Goal: Use online tool/utility: Utilize a website feature to perform a specific function

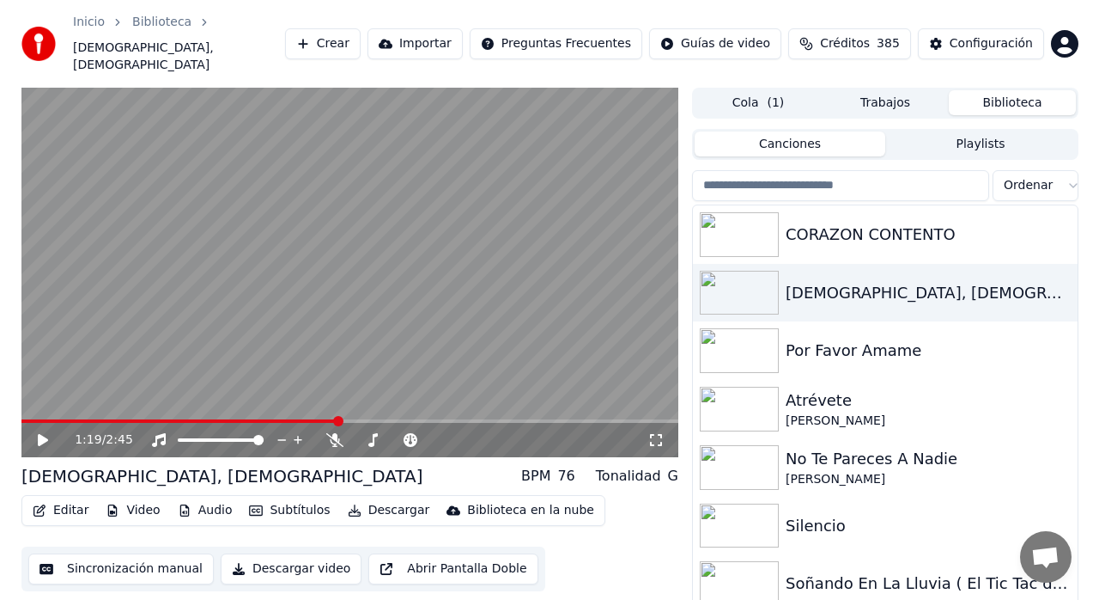
scroll to position [28, 0]
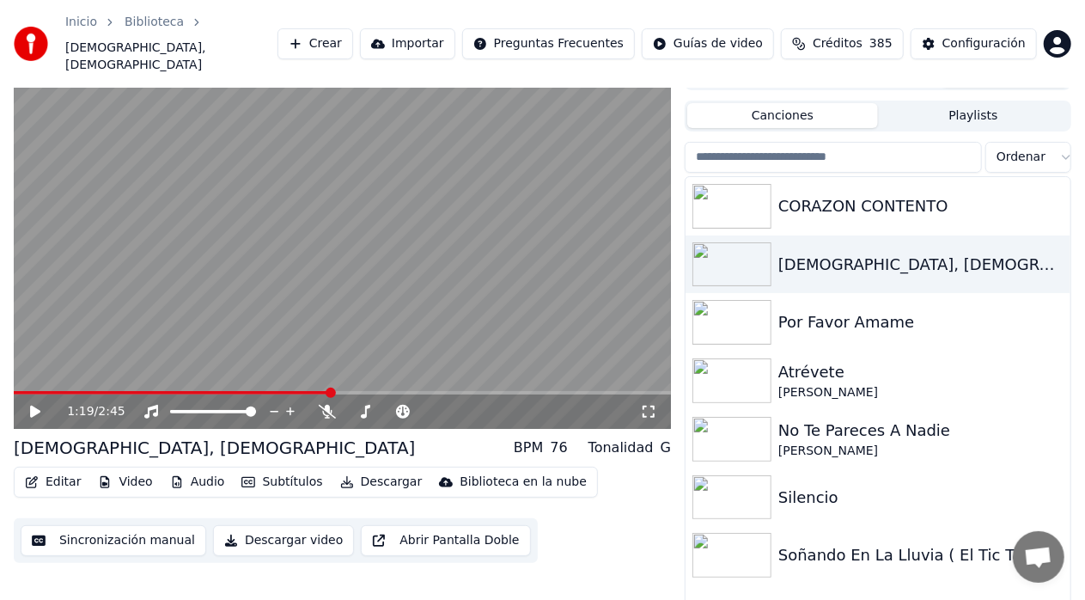
click at [353, 28] on button "Crear" at bounding box center [315, 43] width 76 height 31
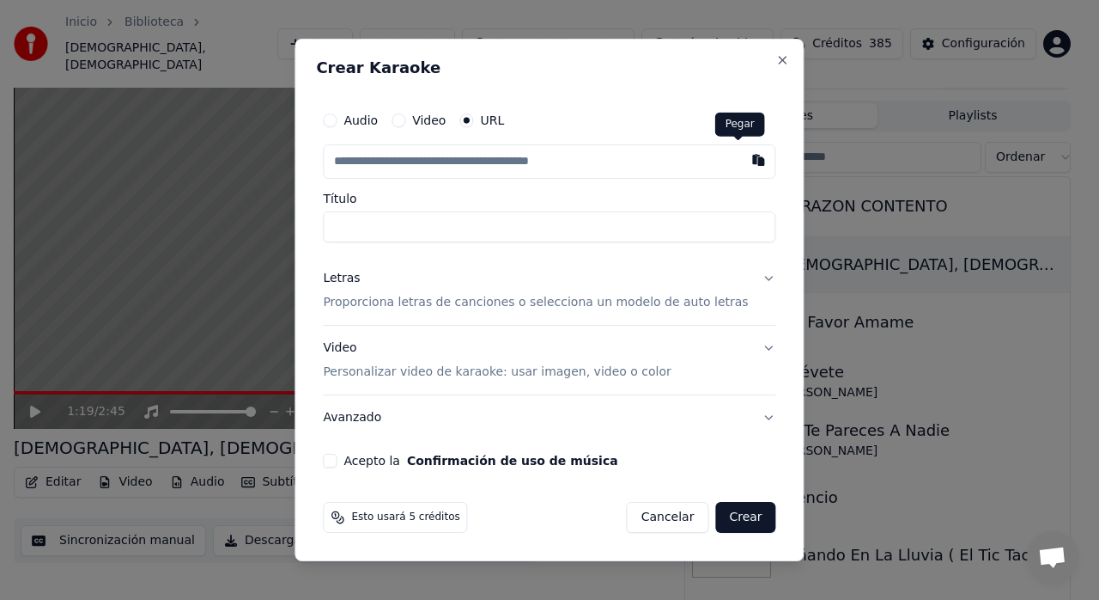
click at [742, 161] on button "button" at bounding box center [759, 159] width 34 height 31
type input "**********"
click at [722, 306] on p "Proporciona letras de canciones o selecciona un modelo de auto letras" at bounding box center [535, 302] width 425 height 17
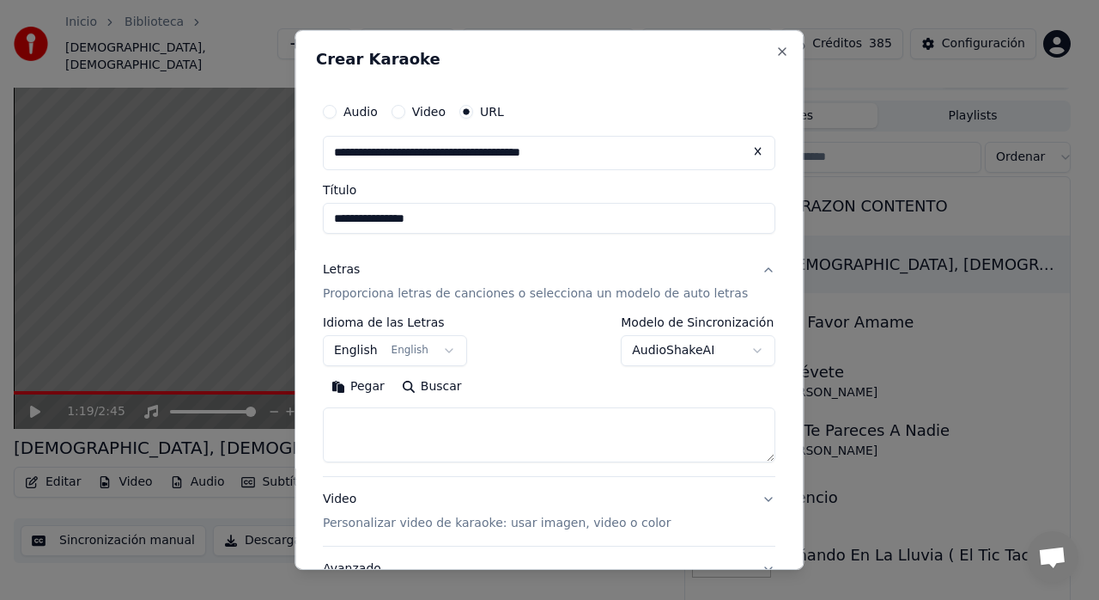
click at [387, 354] on button "English English" at bounding box center [395, 350] width 144 height 31
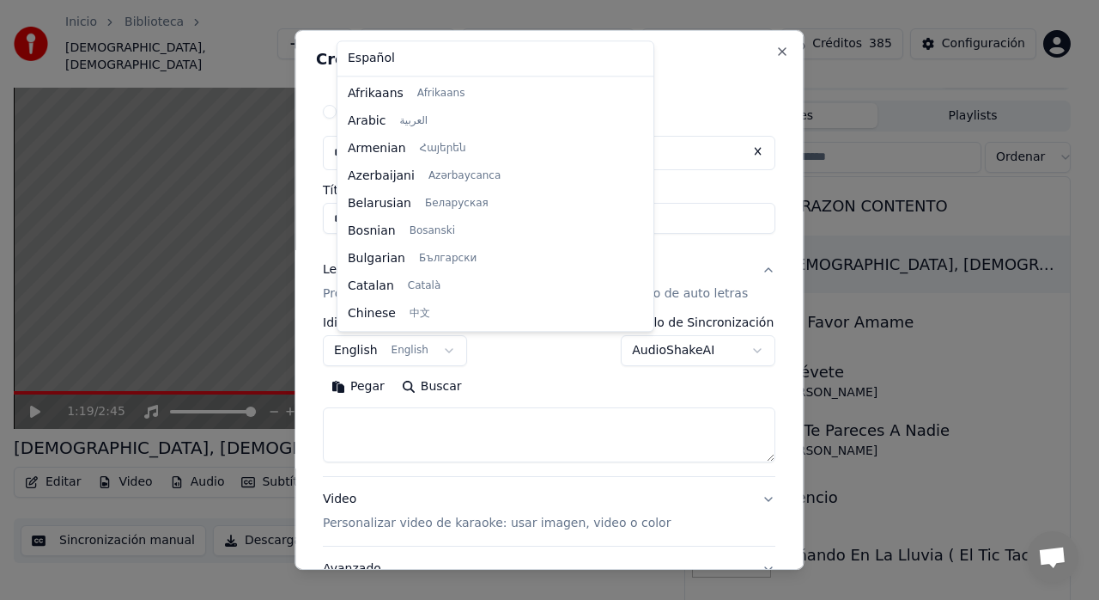
scroll to position [137, 0]
select select "**"
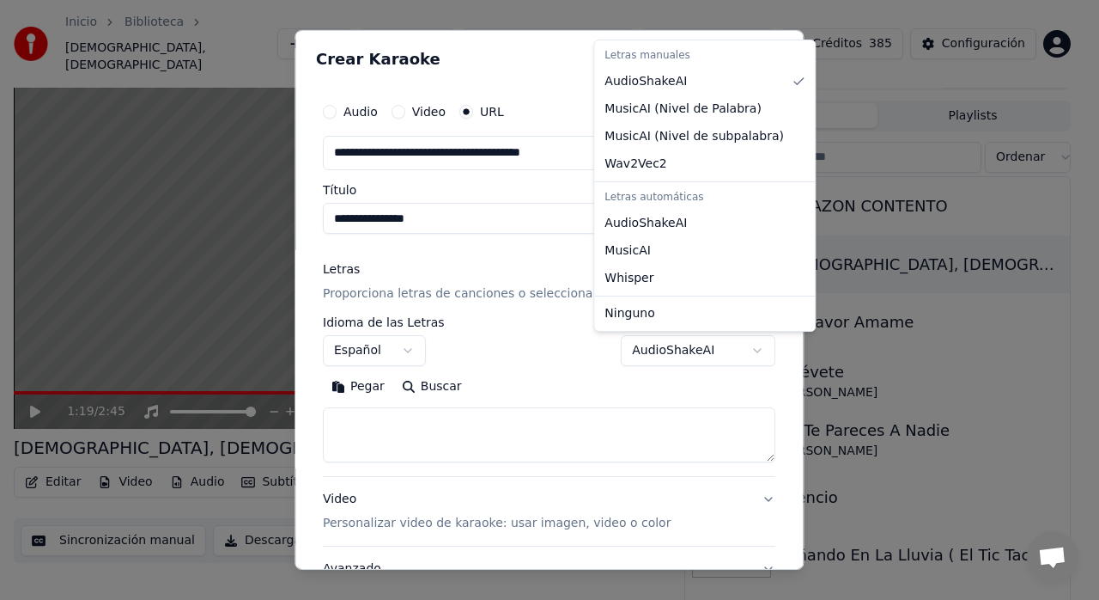
click at [690, 349] on body "**********" at bounding box center [542, 272] width 1085 height 600
select select "**********"
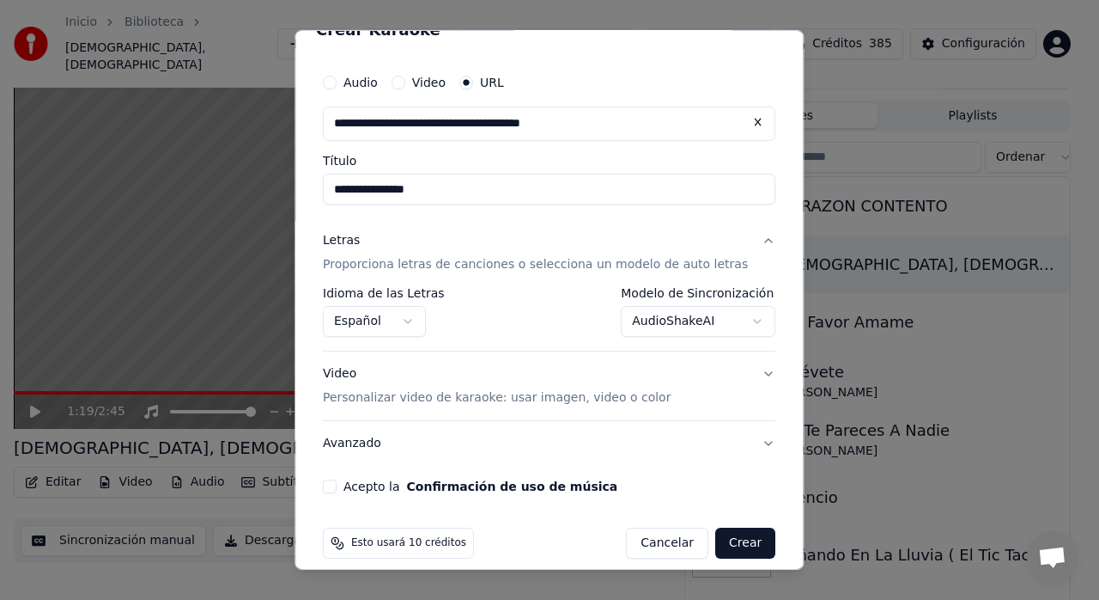
scroll to position [45, 0]
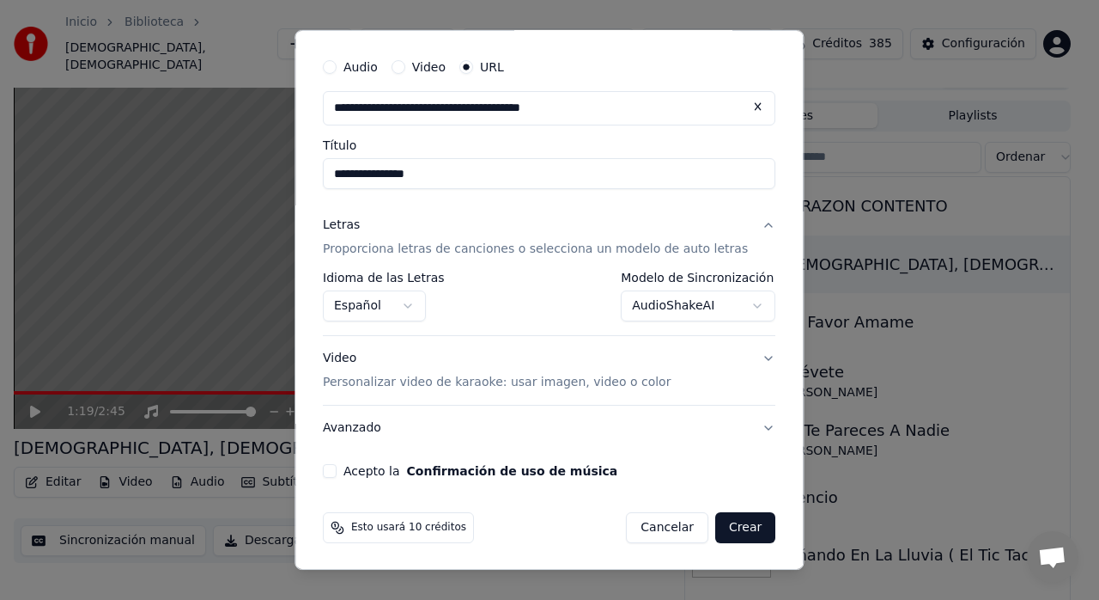
click at [632, 381] on p "Personalizar video de karaoke: usar imagen, video o color" at bounding box center [497, 382] width 348 height 17
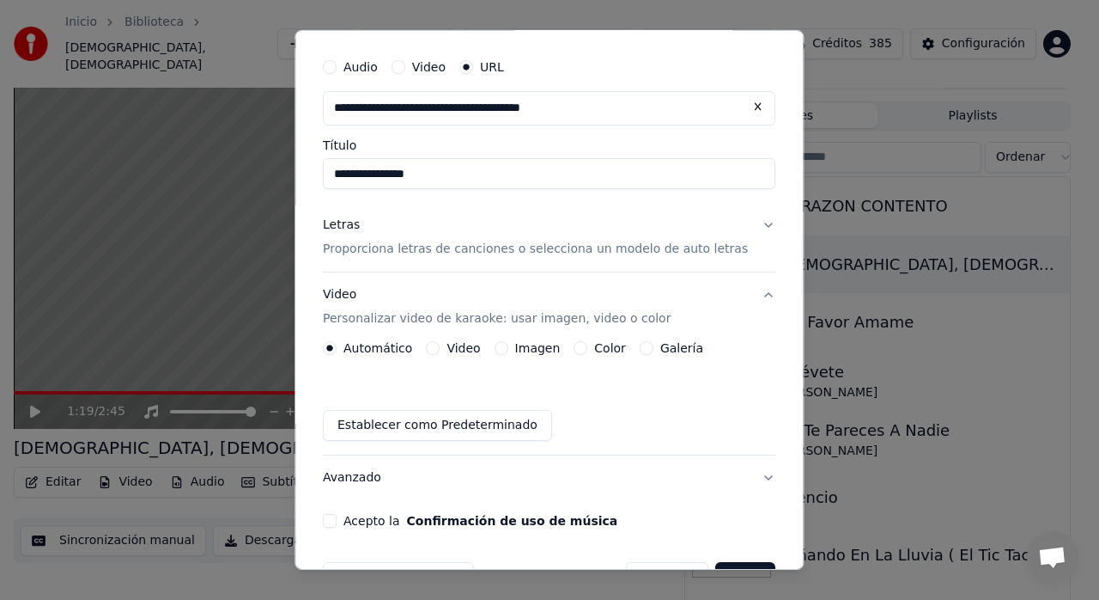
click at [675, 342] on label "Galería" at bounding box center [682, 348] width 43 height 12
click at [654, 342] on button "Galería" at bounding box center [647, 348] width 14 height 14
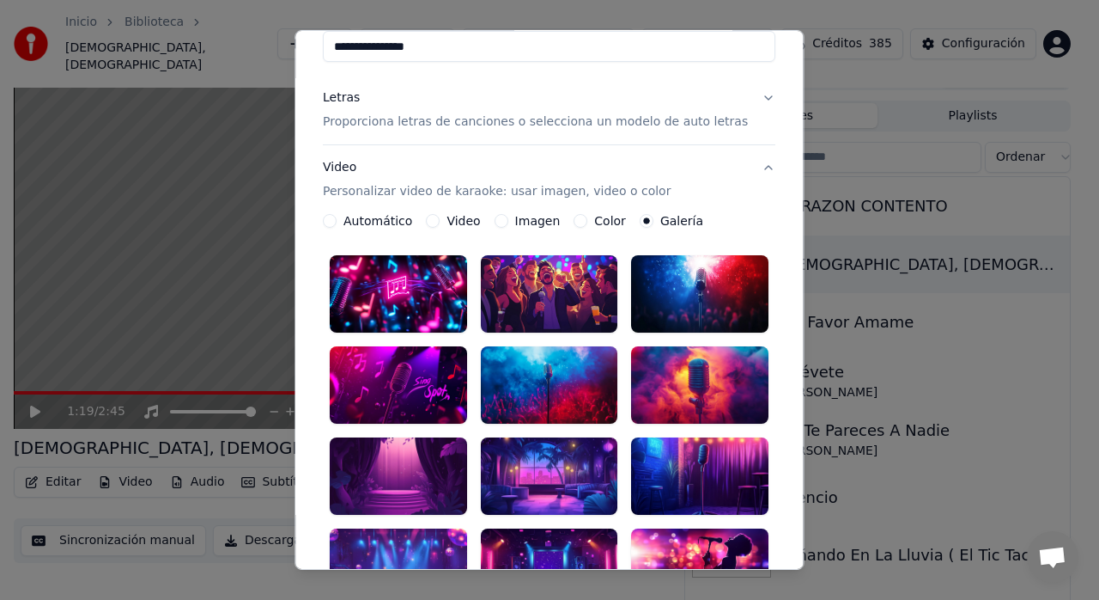
scroll to position [216, 0]
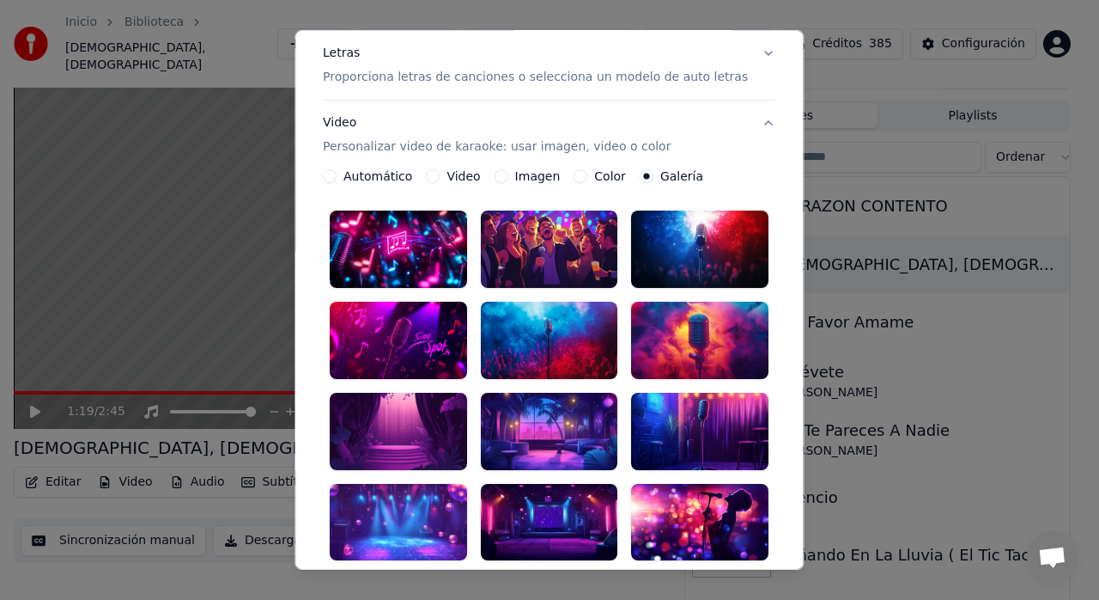
click at [649, 336] on div at bounding box center [700, 339] width 137 height 77
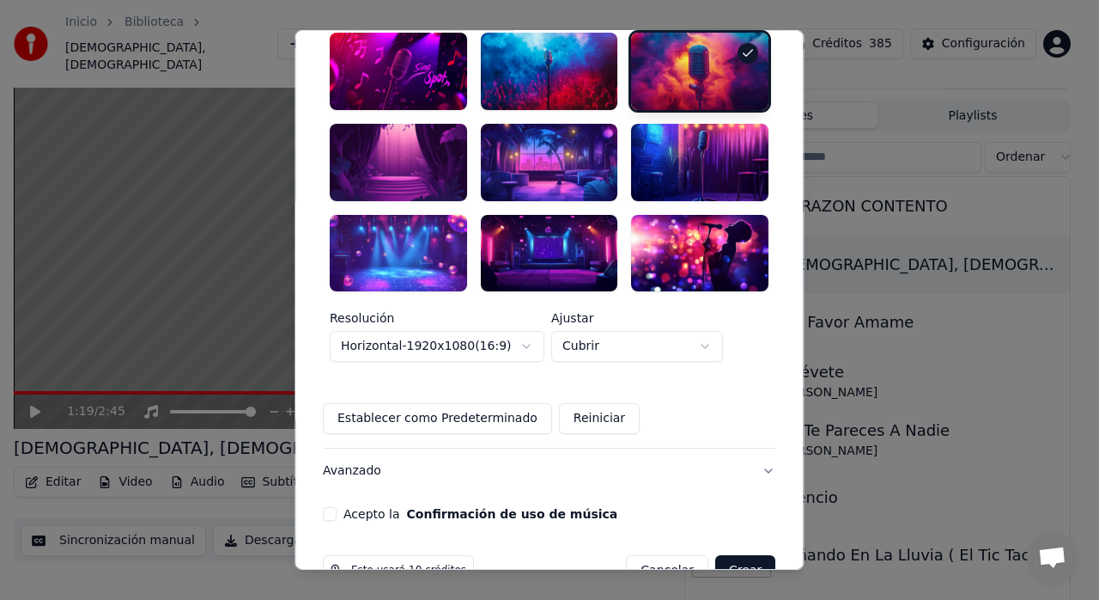
scroll to position [497, 0]
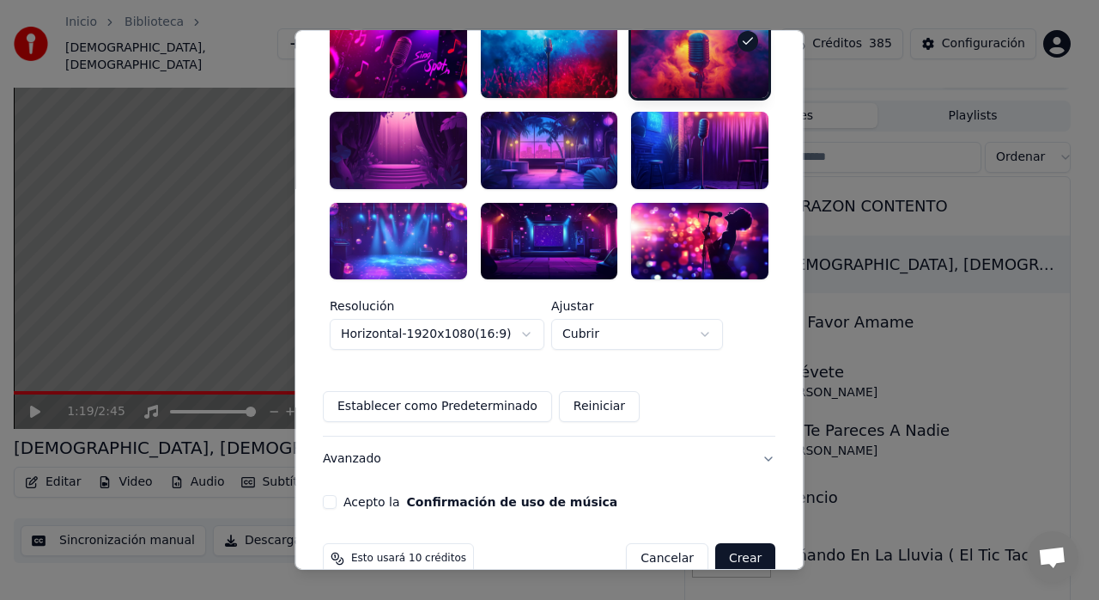
click at [337, 495] on button "Acepto la Confirmación de uso de música" at bounding box center [330, 502] width 14 height 14
click at [719, 543] on button "Crear" at bounding box center [746, 558] width 60 height 31
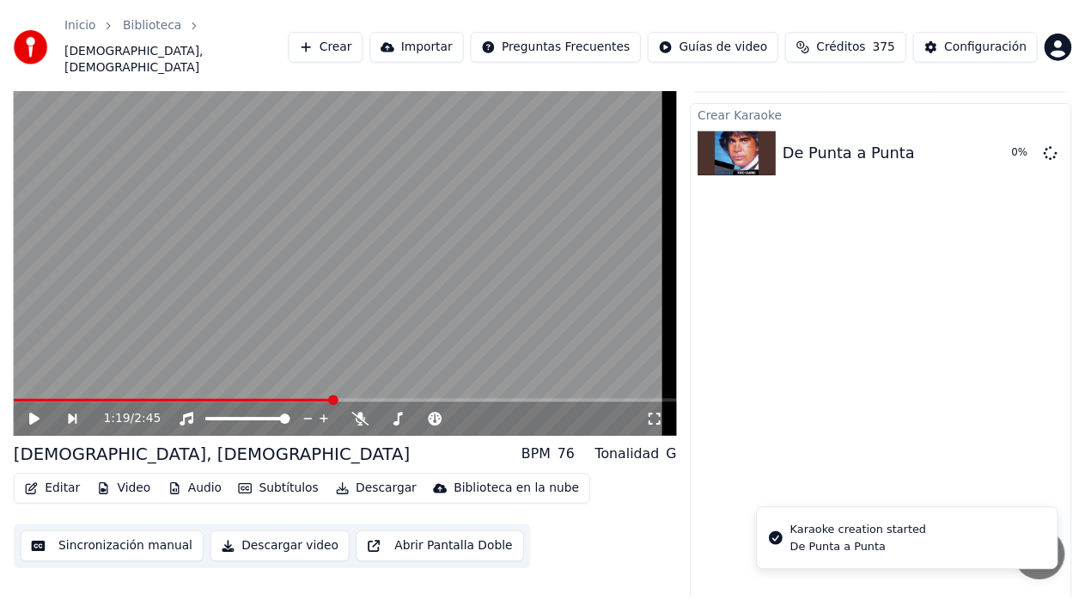
scroll to position [13, 0]
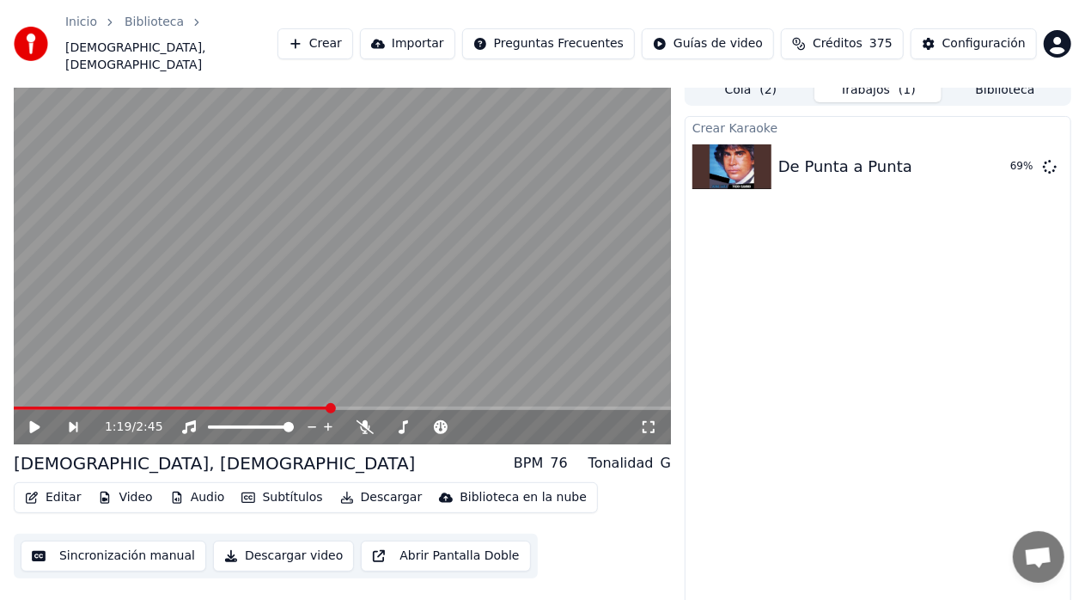
click at [735, 544] on div "Crear Karaoke De Punta a Punta 69 %" at bounding box center [878, 370] width 387 height 509
click at [983, 153] on button "Reproducir" at bounding box center [988, 166] width 94 height 31
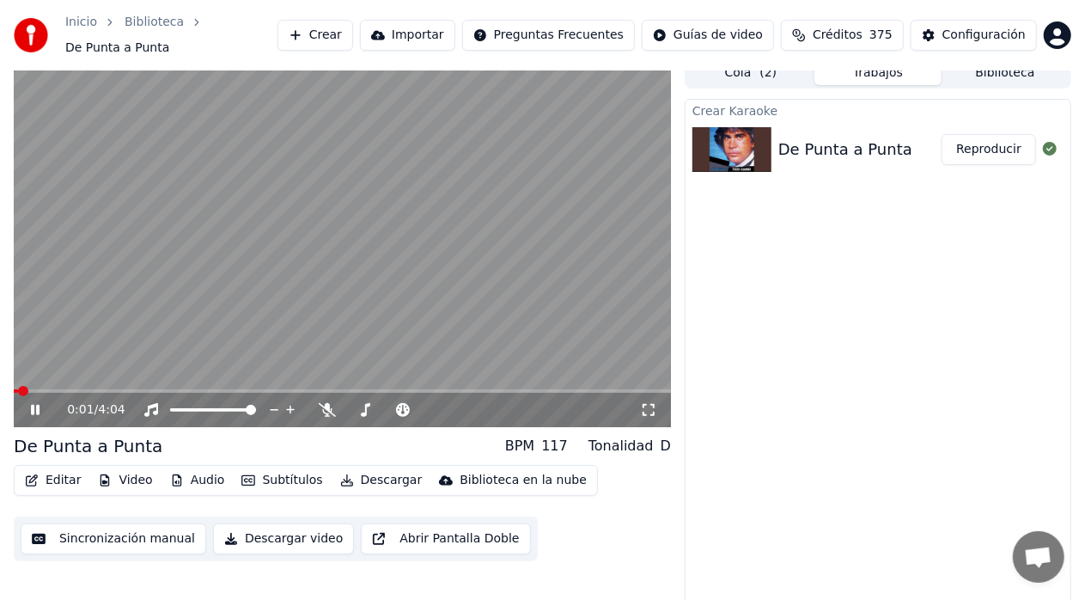
click at [43, 403] on icon at bounding box center [47, 410] width 40 height 14
